Goal: Information Seeking & Learning: Learn about a topic

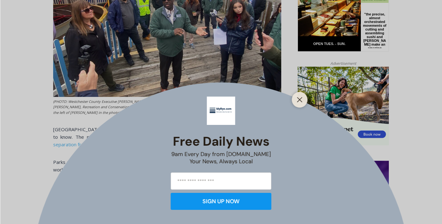
scroll to position [353, 0]
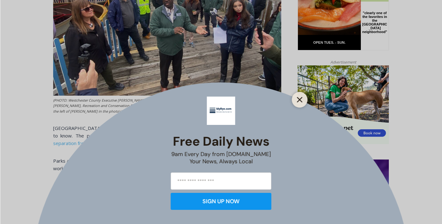
click at [297, 102] on icon "Close" at bounding box center [300, 100] width 6 height 6
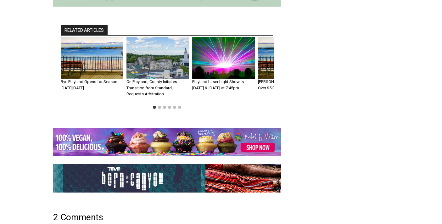
scroll to position [1975, 0]
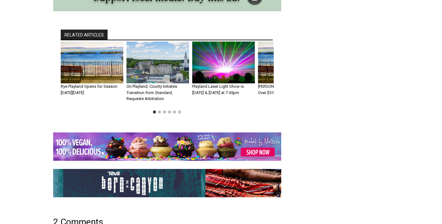
click at [144, 73] on img "2 of 6" at bounding box center [157, 62] width 63 height 42
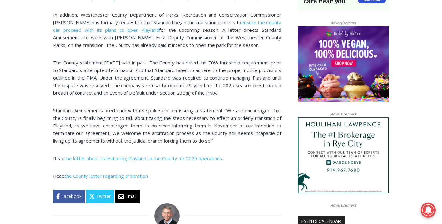
scroll to position [488, 0]
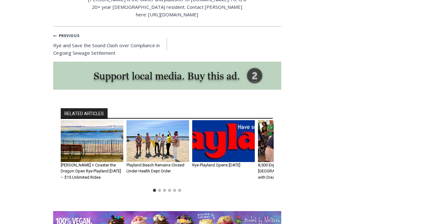
scroll to position [1944, 0]
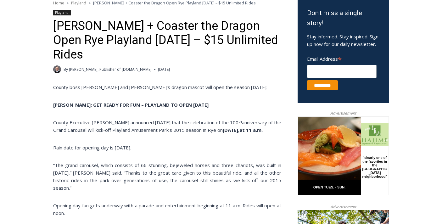
scroll to position [208, 0]
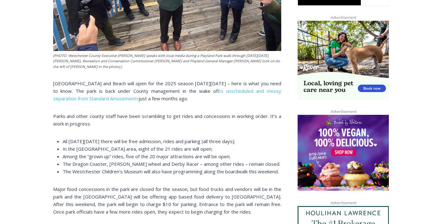
scroll to position [395, 0]
